Goal: Answer question/provide support: Share knowledge or assist other users

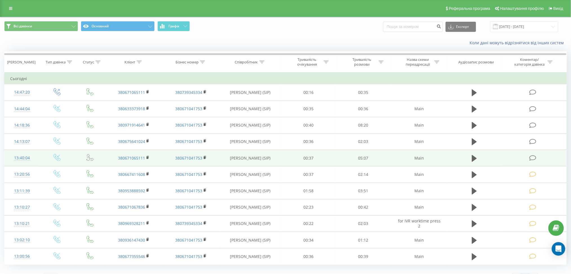
click at [533, 154] on td at bounding box center [534, 158] width 66 height 16
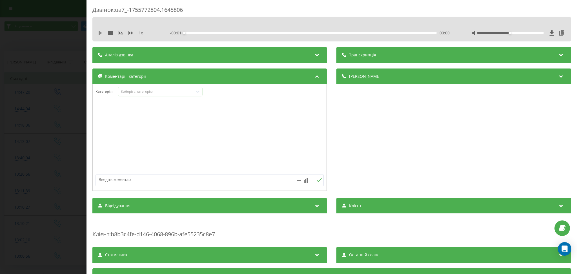
click at [99, 33] on icon at bounding box center [100, 33] width 3 height 5
click at [100, 31] on icon at bounding box center [99, 33] width 1 height 5
drag, startPoint x: 175, startPoint y: 99, endPoint x: 174, endPoint y: 94, distance: 5.5
click at [174, 94] on div "Категорія : Виберіть категорію" at bounding box center [210, 95] width 234 height 17
click at [174, 94] on div "Виберіть категорію" at bounding box center [156, 91] width 70 height 5
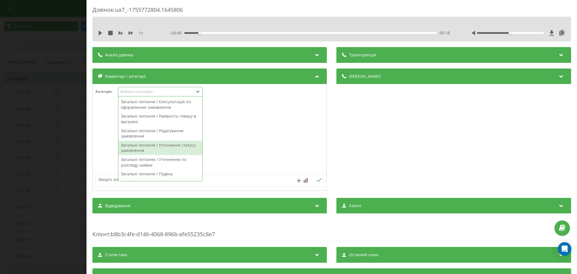
click at [181, 146] on div "Загальні питання / Уточнення статусу замовлення" at bounding box center [160, 148] width 84 height 14
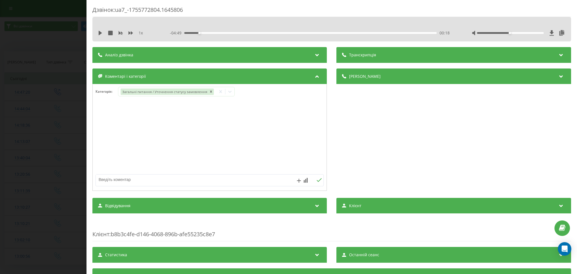
click at [265, 183] on textarea at bounding box center [187, 179] width 182 height 10
type textarea "уточнення щодо замовлення"
click at [58, 40] on div "Дзвінок : ua7_-1755772804.1645806 1 x - 04:49 00:18 00:18 Транскрипція Для AI-а…" at bounding box center [288, 137] width 577 height 274
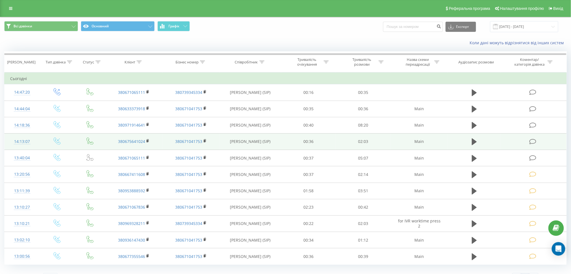
click at [532, 141] on icon at bounding box center [533, 142] width 7 height 6
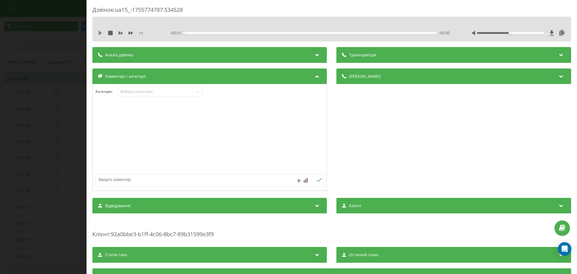
click at [100, 33] on icon at bounding box center [100, 33] width 3 height 5
click at [101, 33] on icon at bounding box center [101, 33] width 1 height 5
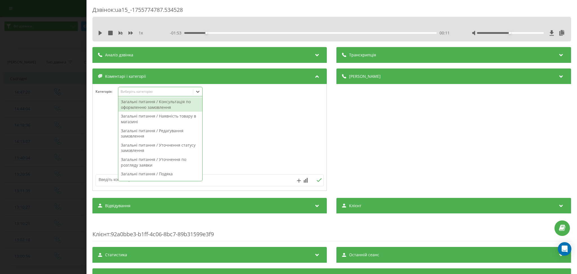
click at [168, 94] on div "Виберіть категорію" at bounding box center [156, 91] width 70 height 5
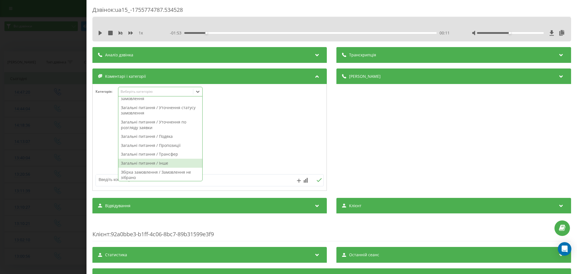
scroll to position [75, 0]
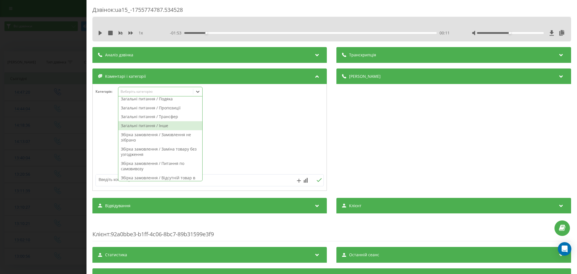
click at [170, 122] on div "Загальні питання / Інше" at bounding box center [160, 125] width 84 height 9
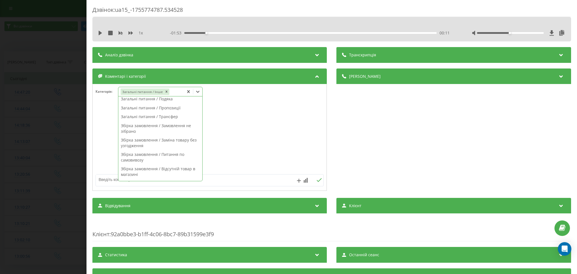
click at [251, 175] on textarea at bounding box center [187, 179] width 182 height 10
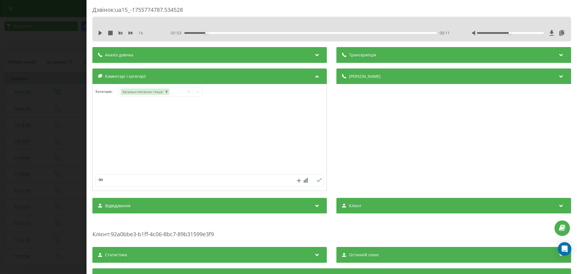
type textarea "п"
click at [167, 91] on icon "Remove Загальні питання / Інше" at bounding box center [167, 92] width 4 height 4
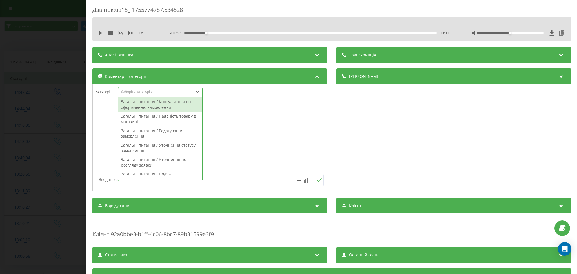
click at [199, 92] on icon at bounding box center [198, 92] width 6 height 6
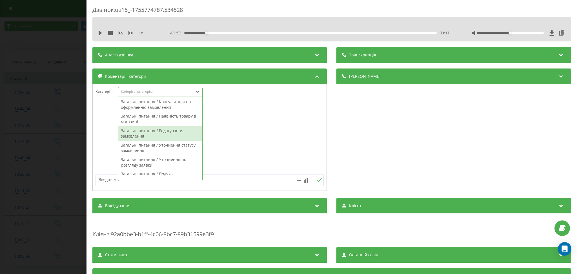
click at [177, 133] on div "Загальні питання / Редагування замовлення" at bounding box center [160, 133] width 84 height 14
click at [249, 178] on textarea at bounding box center [187, 179] width 182 height 10
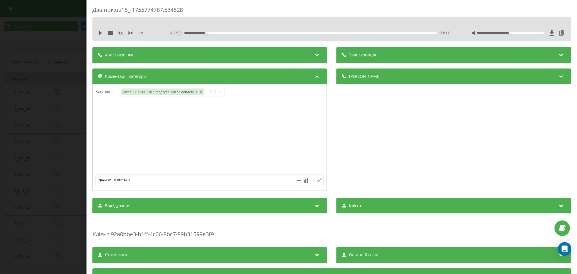
type textarea "додати окментар"
click at [41, 67] on div "Дзвінок : ua15_-1755774787.534528 1 x - 01:53 00:11 00:11 Транскрипція Для AI-а…" at bounding box center [288, 137] width 577 height 274
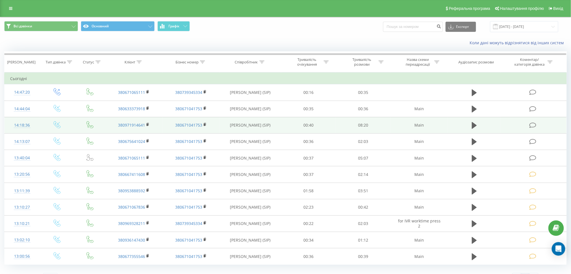
click at [531, 123] on icon at bounding box center [533, 125] width 7 height 6
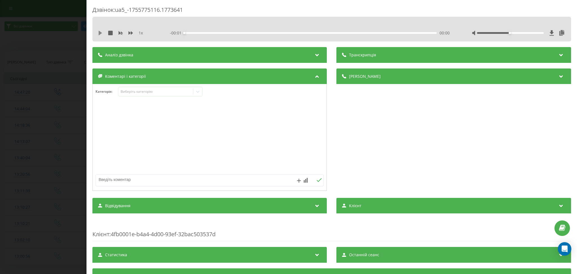
click at [100, 31] on icon at bounding box center [100, 33] width 5 height 5
click at [171, 92] on div "Виберіть категорію" at bounding box center [156, 91] width 70 height 5
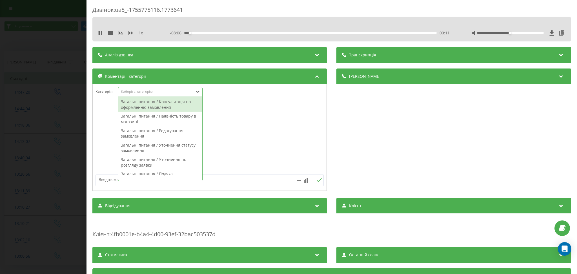
click at [170, 105] on div "Загальні питання / Консультація по оформленню замовлення" at bounding box center [160, 104] width 84 height 14
click at [100, 31] on icon at bounding box center [100, 33] width 5 height 5
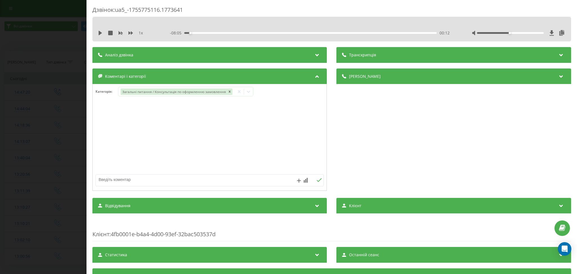
drag, startPoint x: 145, startPoint y: 172, endPoint x: 147, endPoint y: 177, distance: 4.9
click at [146, 175] on div at bounding box center [210, 146] width 234 height 85
click at [148, 182] on textarea at bounding box center [187, 179] width 182 height 10
type textarea "конс по оформленню"
click at [51, 45] on div "Дзвінок : ua5_-1755775116.1773641 1 x - 08:05 00:12 00:12 Транскрипція Для AI-а…" at bounding box center [288, 137] width 577 height 274
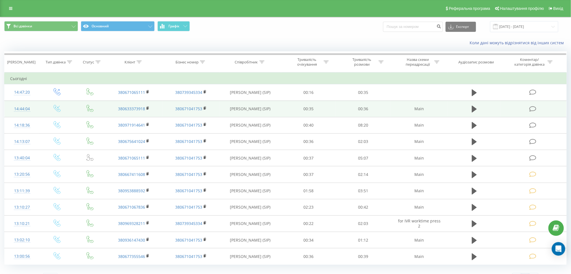
click at [530, 104] on td at bounding box center [534, 109] width 66 height 16
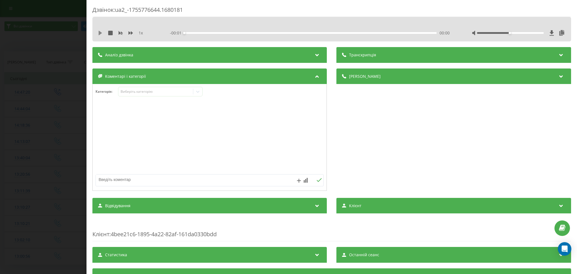
click at [100, 33] on icon at bounding box center [100, 33] width 3 height 5
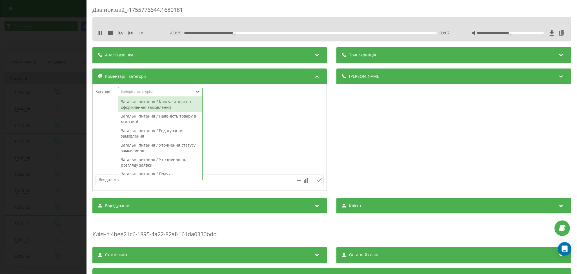
click at [185, 92] on div "Виберіть категорію" at bounding box center [156, 91] width 70 height 5
click at [167, 131] on div "Загальні питання / Редагування замовлення" at bounding box center [160, 133] width 84 height 14
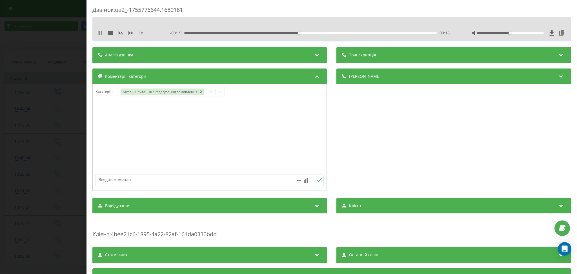
click at [100, 32] on icon at bounding box center [100, 33] width 5 height 5
click at [187, 183] on textarea at bounding box center [187, 179] width 182 height 10
type textarea "додати товар"
click at [43, 50] on div "Дзвінок : ua2_-1755776644.1680181 1 x - 00:19 00:17 00:17 Транскрипція Для AI-а…" at bounding box center [288, 137] width 577 height 274
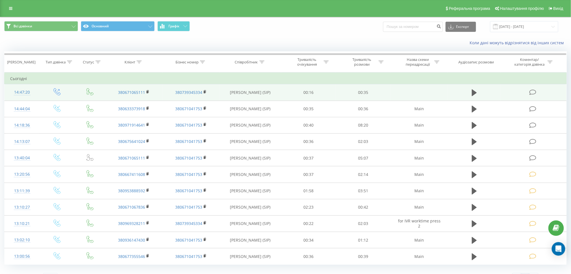
click at [537, 92] on span at bounding box center [534, 91] width 8 height 5
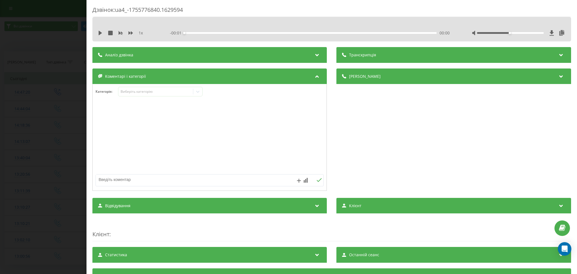
click at [105, 33] on div "1 x" at bounding box center [126, 33] width 56 height 6
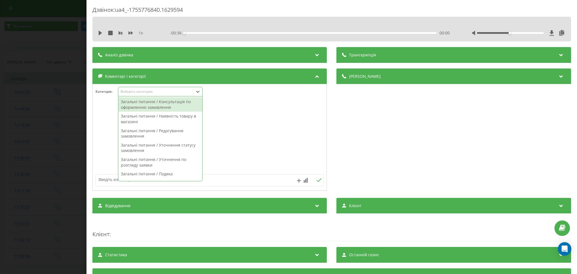
drag, startPoint x: 196, startPoint y: 96, endPoint x: 193, endPoint y: 89, distance: 7.7
click at [196, 95] on div at bounding box center [197, 91] width 9 height 9
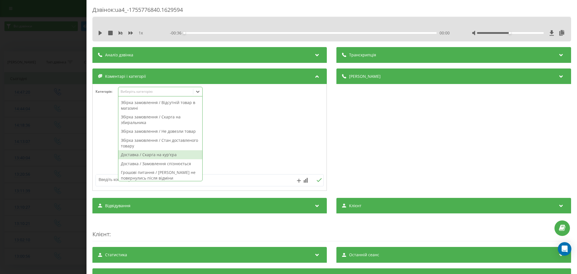
scroll to position [399, 0]
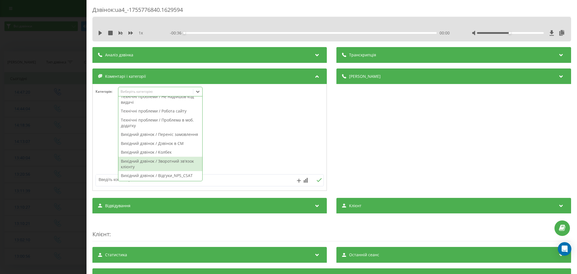
click at [186, 161] on div "Вихідний дзвінок / Зворотний зв'язок клієнту" at bounding box center [160, 164] width 84 height 14
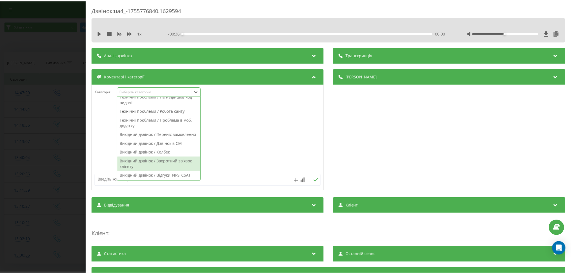
scroll to position [0, 0]
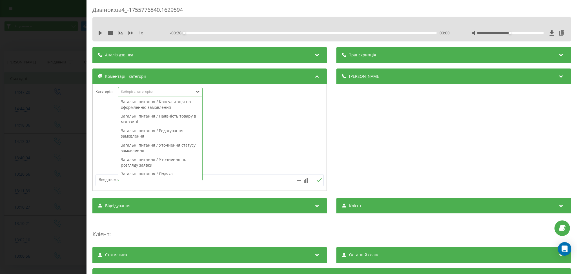
click at [260, 181] on textarea at bounding box center [187, 179] width 182 height 10
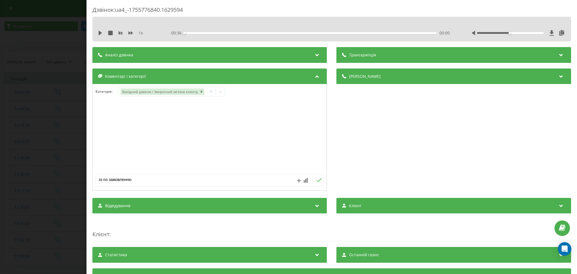
type textarea "зз по замовленню"
click at [14, 37] on div "Дзвінок : ua4_-1755776840.1629594 1 x - 00:36 00:00 00:00 Транскрипція Для AI-а…" at bounding box center [288, 137] width 577 height 274
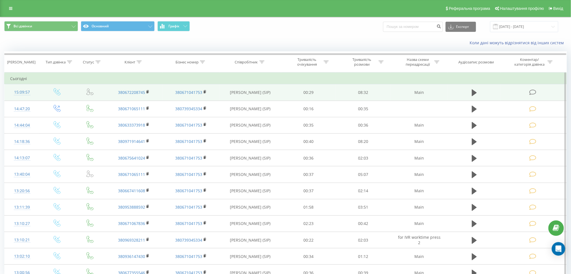
click at [530, 91] on icon at bounding box center [533, 92] width 7 height 6
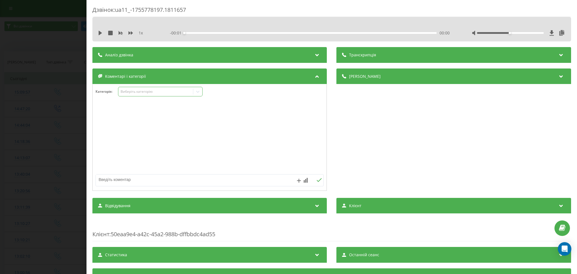
click at [160, 91] on div "Виберіть категорію" at bounding box center [155, 91] width 75 height 5
click at [401, 74] on div "Деталі дзвінка" at bounding box center [454, 76] width 234 height 16
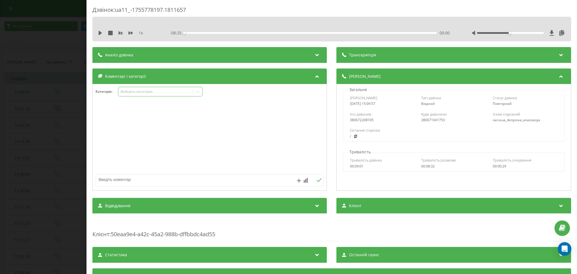
click at [166, 92] on div "Виберіть категорію" at bounding box center [156, 91] width 70 height 5
click at [183, 92] on div "Виберіть категорію" at bounding box center [156, 91] width 70 height 5
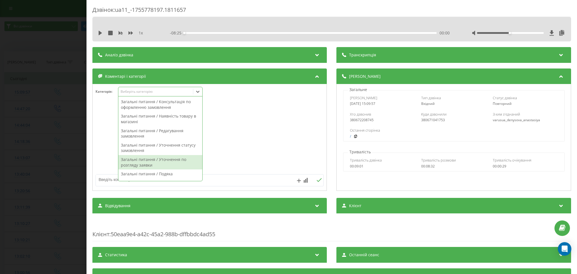
click at [183, 158] on div "Загальні питання / Уточнення по розгляду заявки" at bounding box center [160, 162] width 84 height 14
click at [240, 182] on textarea at bounding box center [187, 179] width 182 height 10
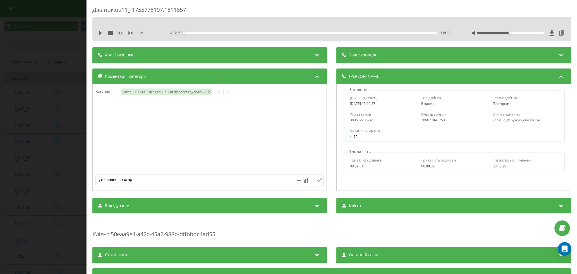
click at [194, 184] on textarea "уточнення по скар" at bounding box center [187, 179] width 182 height 10
click at [195, 183] on textarea "уточнення по скар" at bounding box center [187, 179] width 182 height 10
type textarea "уточнення по скарзі"
click at [43, 63] on div "Дзвінок : ua11_-1755778197.1811657 1 x - 08:25 00:00 00:00 Транскрипція Для AI-…" at bounding box center [288, 137] width 577 height 274
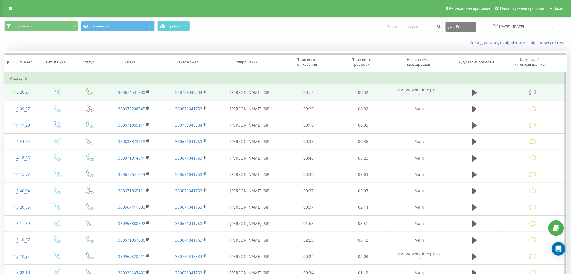
click at [534, 90] on icon at bounding box center [533, 92] width 7 height 6
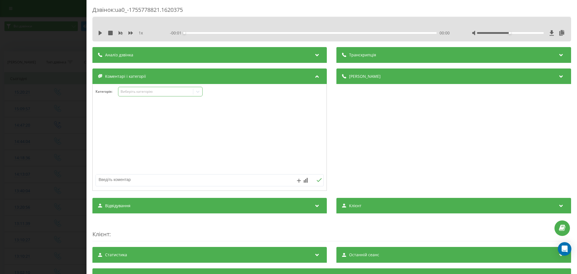
click at [175, 90] on div "Виберіть категорію" at bounding box center [156, 91] width 70 height 5
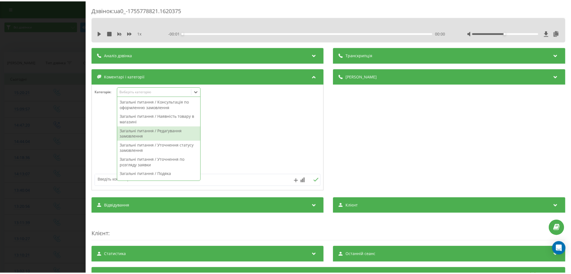
scroll to position [75, 0]
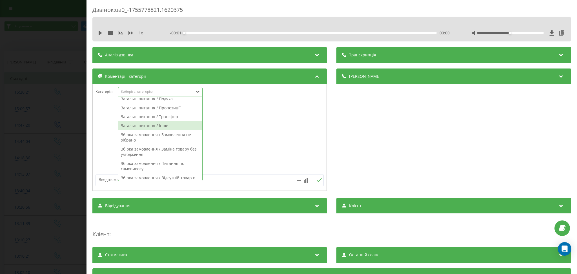
click at [171, 126] on div "Загальні питання / Інше" at bounding box center [160, 125] width 84 height 9
click at [260, 182] on textarea at bounding box center [187, 179] width 182 height 10
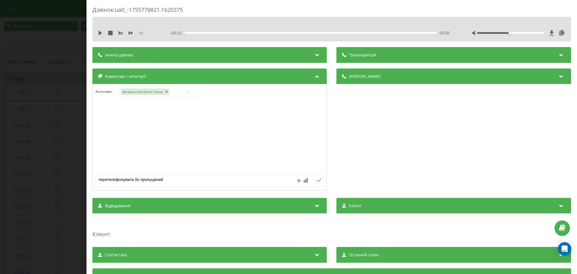
type textarea "перетелефонувала бо пропущений"
click at [37, 60] on div "Дзвінок : ua0_-1755778821.1620375 1 x - 00:32 00:00 00:00 Транскрипція Для AI-а…" at bounding box center [288, 137] width 577 height 274
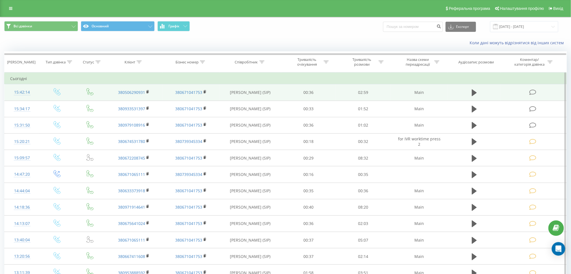
click at [532, 90] on icon at bounding box center [533, 92] width 7 height 6
click at [532, 90] on body "[DOMAIN_NAME] Проекти [DOMAIN_NAME] Центр звернень Журнал дзвінків Журнал повід…" at bounding box center [285, 137] width 571 height 274
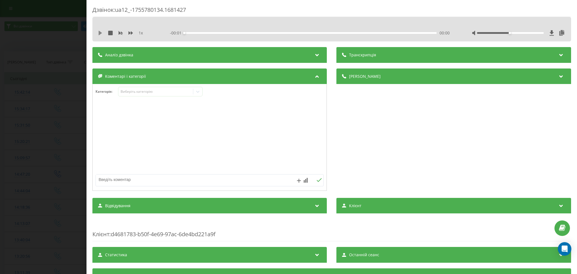
click at [99, 31] on icon at bounding box center [100, 33] width 3 height 5
click at [173, 96] on div "Виберіть категорію" at bounding box center [160, 92] width 85 height 10
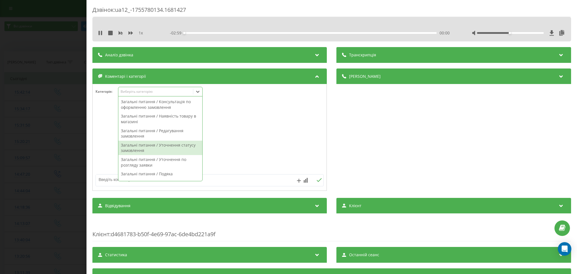
drag, startPoint x: 178, startPoint y: 141, endPoint x: 217, endPoint y: 164, distance: 45.5
click at [179, 141] on div "Загальні питання / Уточнення статусу замовлення" at bounding box center [160, 148] width 84 height 14
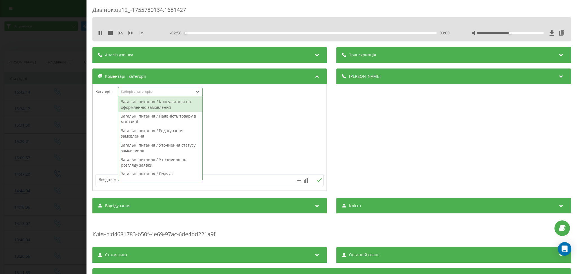
click at [255, 170] on div at bounding box center [210, 138] width 234 height 68
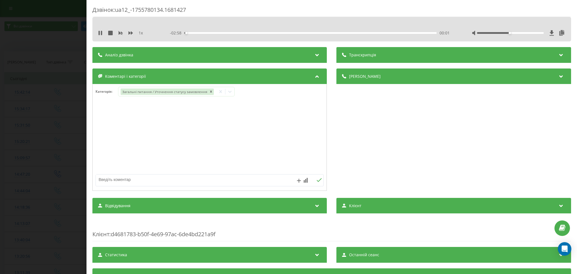
click at [245, 183] on textarea at bounding box center [187, 179] width 182 height 10
type textarea "уточнення статусу"
drag, startPoint x: 60, startPoint y: 36, endPoint x: 70, endPoint y: 39, distance: 10.2
click at [60, 37] on div "Дзвінок : ua12_-1755780134.1681427 1 x - 02:52 00:07 00:07 Транскрипція Для AI-…" at bounding box center [288, 137] width 577 height 274
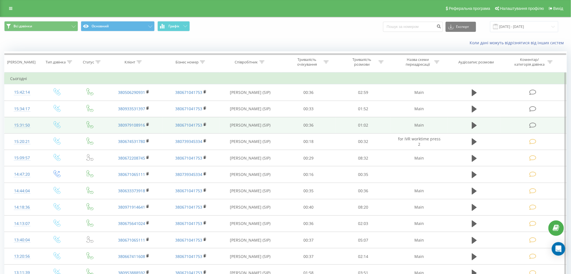
click at [534, 121] on td at bounding box center [534, 125] width 66 height 16
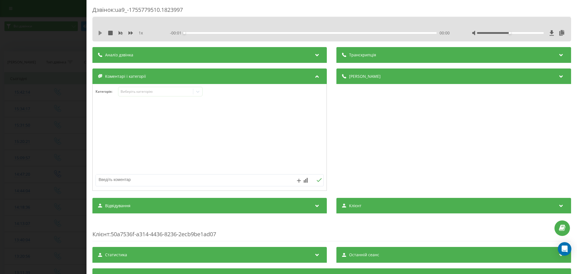
click at [101, 31] on icon at bounding box center [100, 33] width 5 height 5
click at [199, 92] on icon at bounding box center [198, 92] width 6 height 6
click at [173, 92] on div "Виберіть категорію" at bounding box center [156, 91] width 70 height 5
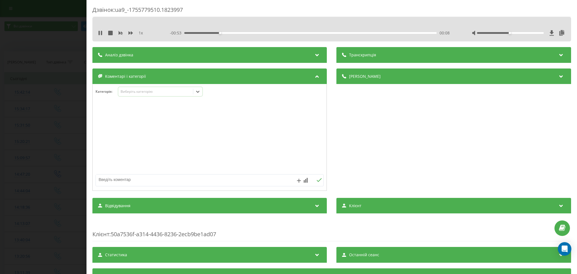
click at [196, 88] on div at bounding box center [197, 91] width 9 height 9
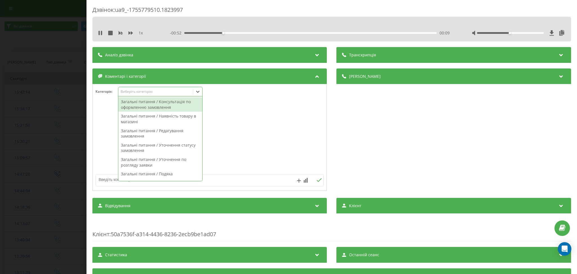
click at [197, 93] on icon at bounding box center [198, 92] width 6 height 6
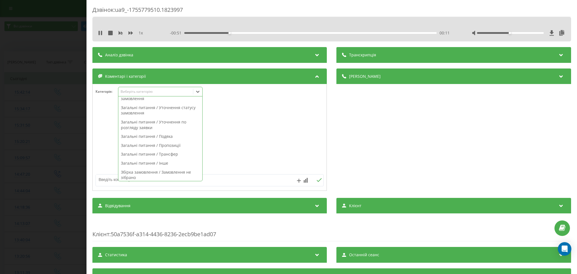
scroll to position [75, 0]
click at [180, 137] on div "Збірка замовлення / Замовлення не зібрано" at bounding box center [160, 137] width 84 height 14
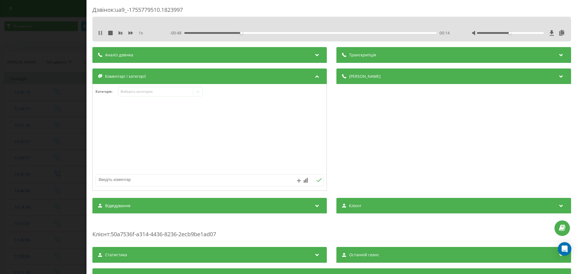
click at [101, 34] on icon at bounding box center [101, 33] width 1 height 5
click at [150, 175] on div at bounding box center [209, 180] width 228 height 12
click at [150, 176] on textarea at bounding box center [187, 179] width 182 height 10
type textarea "скарга не зібрали"
click at [69, 38] on div "Дзвінок : ua9_-1755779510.1823997 1 x - 00:48 00:14 00:14 Транскрипція Для AI-а…" at bounding box center [288, 137] width 577 height 274
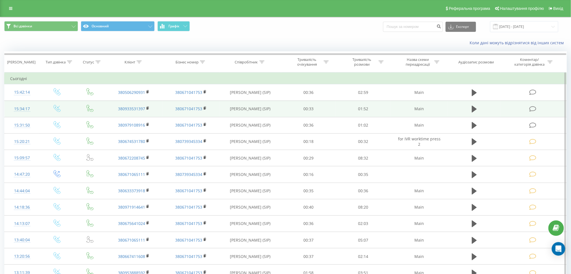
click at [533, 108] on icon at bounding box center [533, 109] width 7 height 6
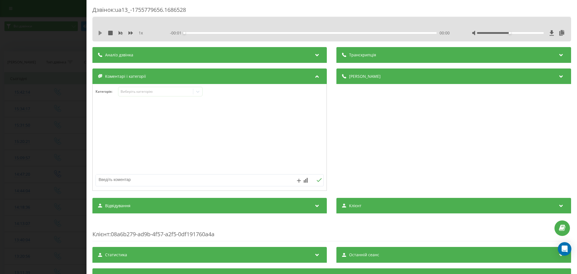
click at [101, 33] on icon at bounding box center [100, 33] width 3 height 5
click at [177, 92] on div "Виберіть категорію" at bounding box center [156, 91] width 70 height 5
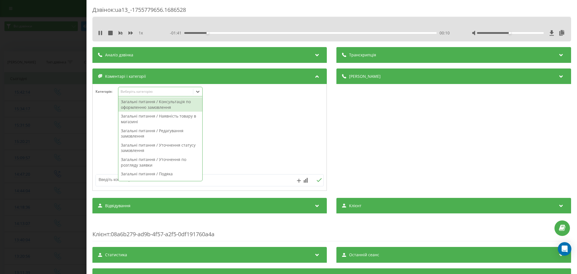
click at [185, 92] on div "Виберіть категорію" at bounding box center [156, 91] width 70 height 5
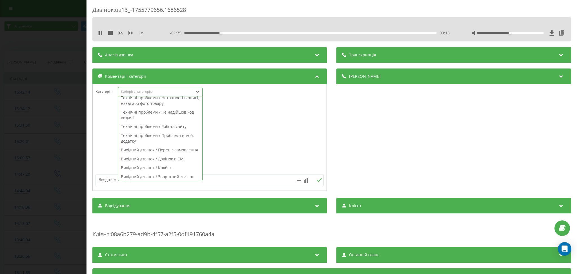
scroll to position [286, 0]
click at [101, 33] on icon at bounding box center [101, 33] width 1 height 5
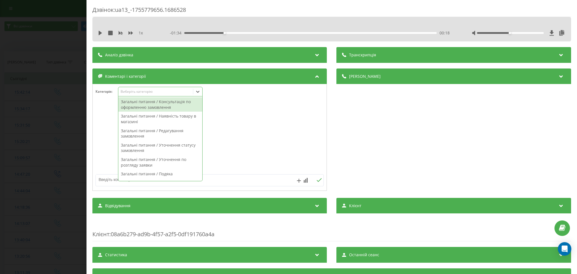
click at [189, 96] on div "Виберіть категорію" at bounding box center [160, 92] width 85 height 10
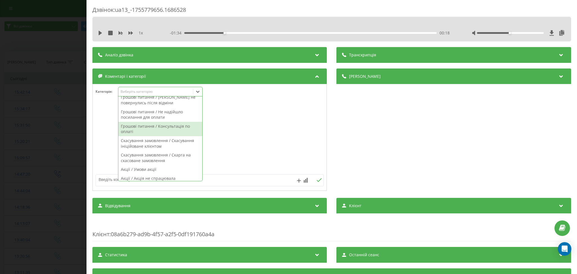
scroll to position [0, 0]
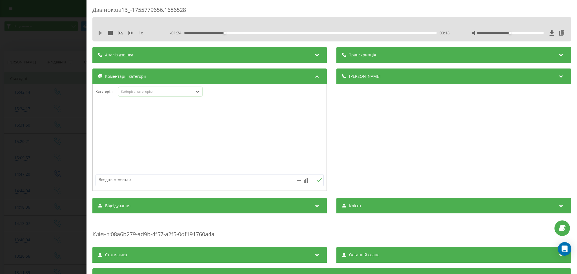
click at [100, 32] on icon at bounding box center [100, 33] width 3 height 5
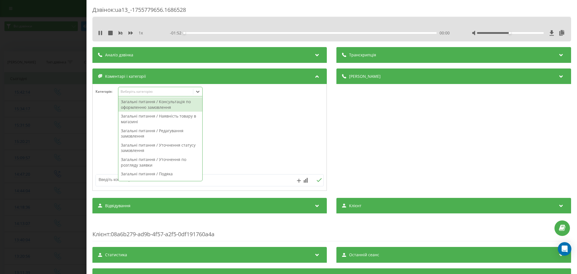
click at [165, 92] on div "Виберіть категорію" at bounding box center [156, 91] width 70 height 5
click at [193, 90] on div at bounding box center [197, 91] width 9 height 9
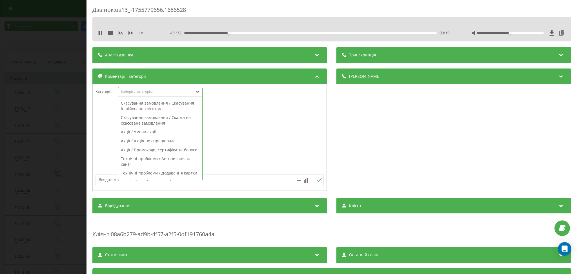
scroll to position [300, 0]
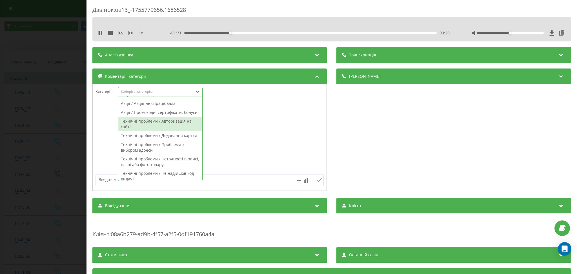
click at [175, 131] on div "Технічні проблеми / Авторизація на сайті" at bounding box center [160, 124] width 84 height 14
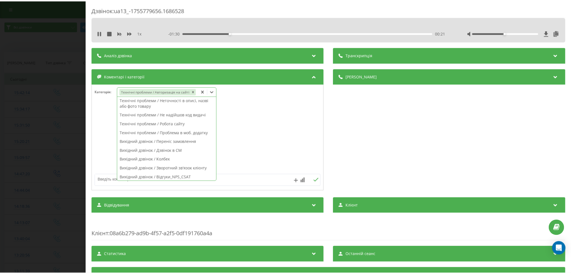
scroll to position [267, 0]
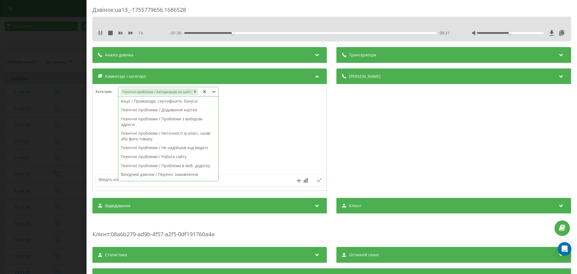
click at [100, 33] on icon at bounding box center [100, 33] width 5 height 5
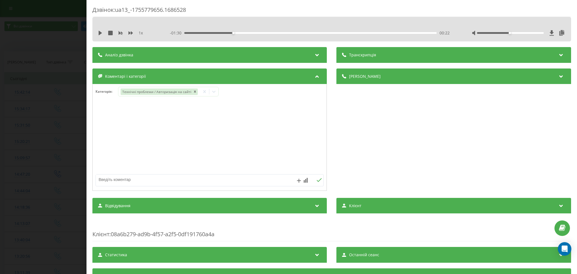
click at [157, 182] on textarea at bounding box center [187, 179] width 182 height 10
type textarea "не надходить код авторизації"
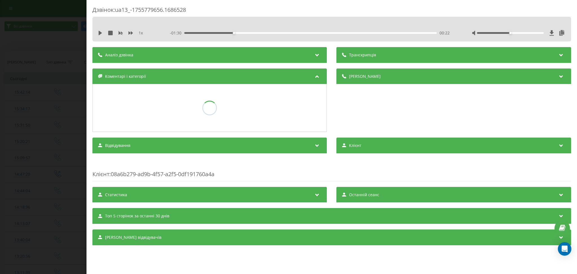
click at [39, 42] on div "Дзвінок : ua13_-1755779656.1686528 1 x - 01:30 00:22 00:22 Транскрипція Для AI-…" at bounding box center [288, 137] width 577 height 274
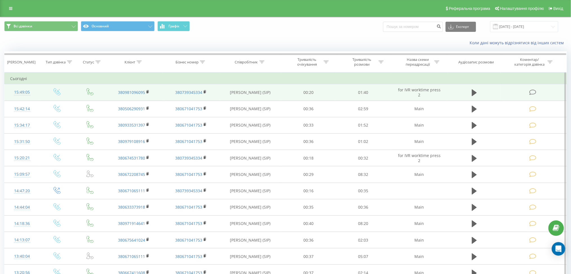
click at [532, 90] on icon at bounding box center [533, 92] width 7 height 6
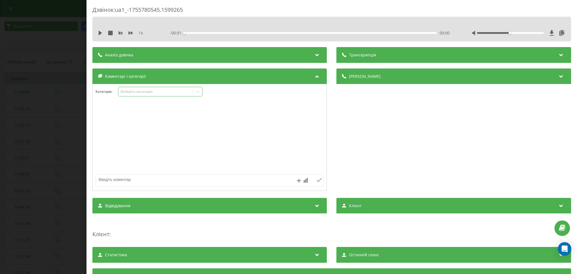
click at [167, 91] on div "Виберіть категорію" at bounding box center [156, 91] width 70 height 5
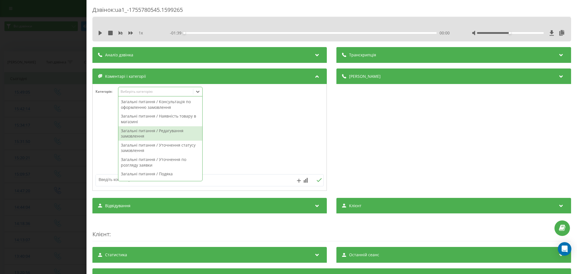
click at [169, 132] on div "Загальні питання / Редагування замовлення" at bounding box center [160, 133] width 84 height 14
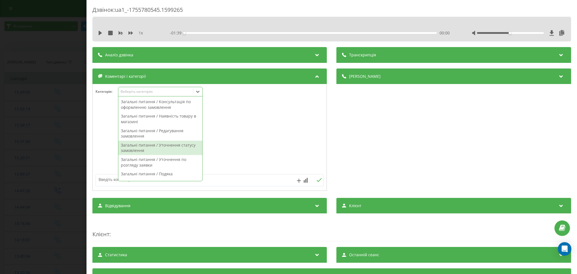
click at [256, 182] on textarea at bounding box center [187, 179] width 182 height 10
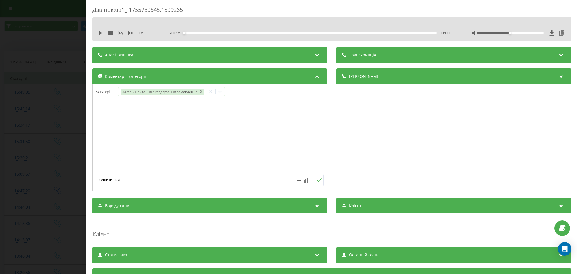
type textarea "змінити час"
click at [39, 35] on div "Дзвінок : ua1_-1755780545.1599265 1 x - 01:39 00:00 00:00 Транскрипція Для AI-а…" at bounding box center [288, 137] width 577 height 274
